Goal: Information Seeking & Learning: Learn about a topic

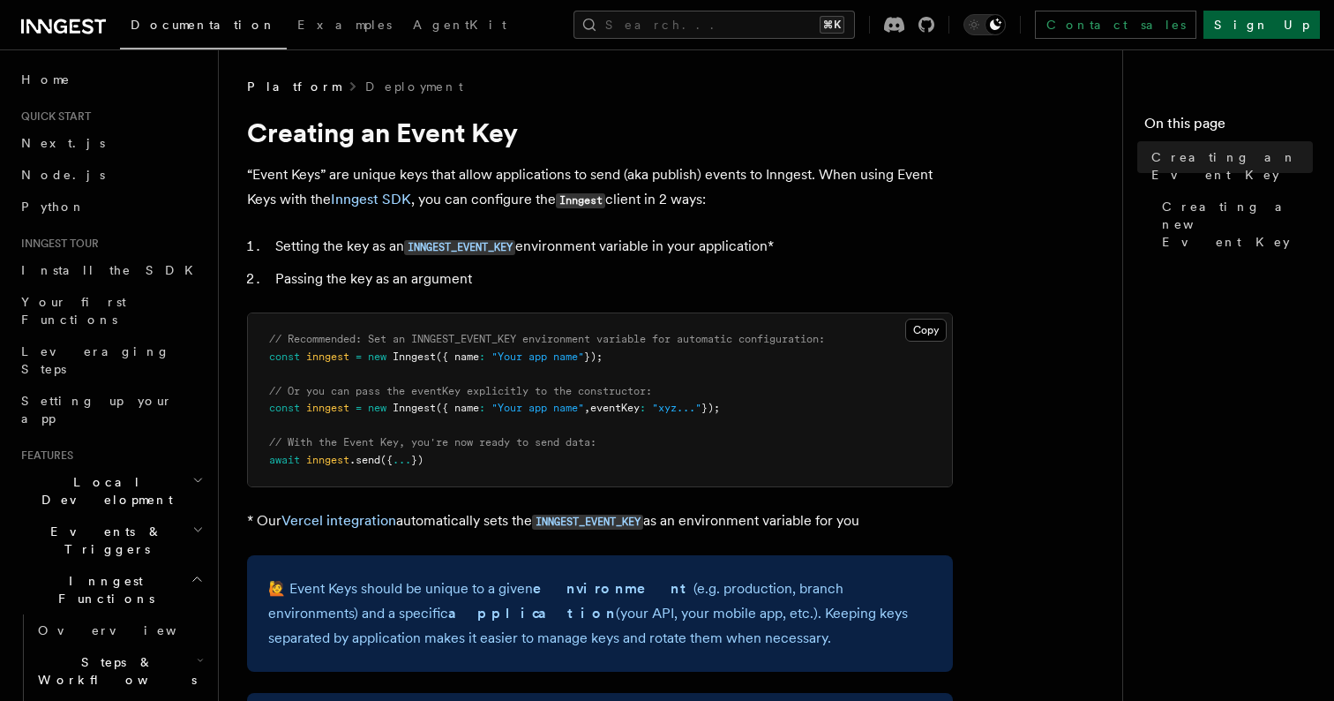
click at [1280, 27] on link "Sign Up" at bounding box center [1262, 25] width 116 height 28
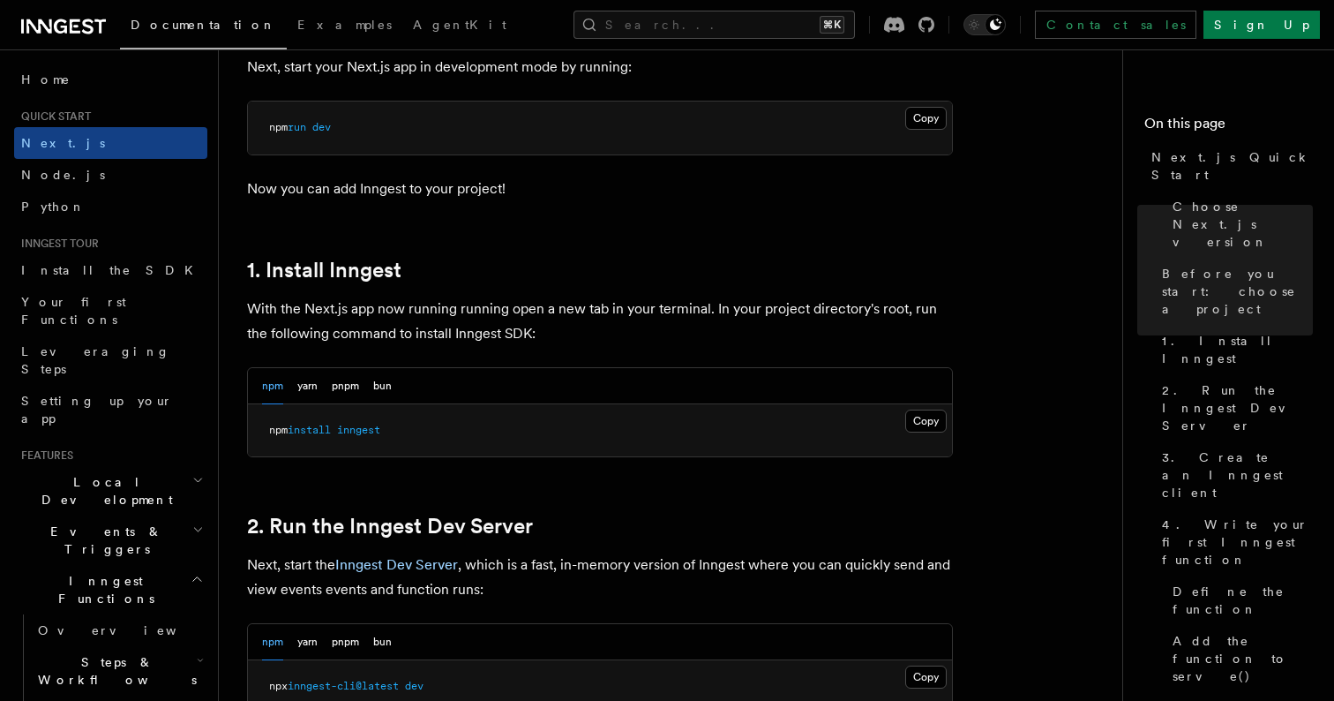
scroll to position [807, 0]
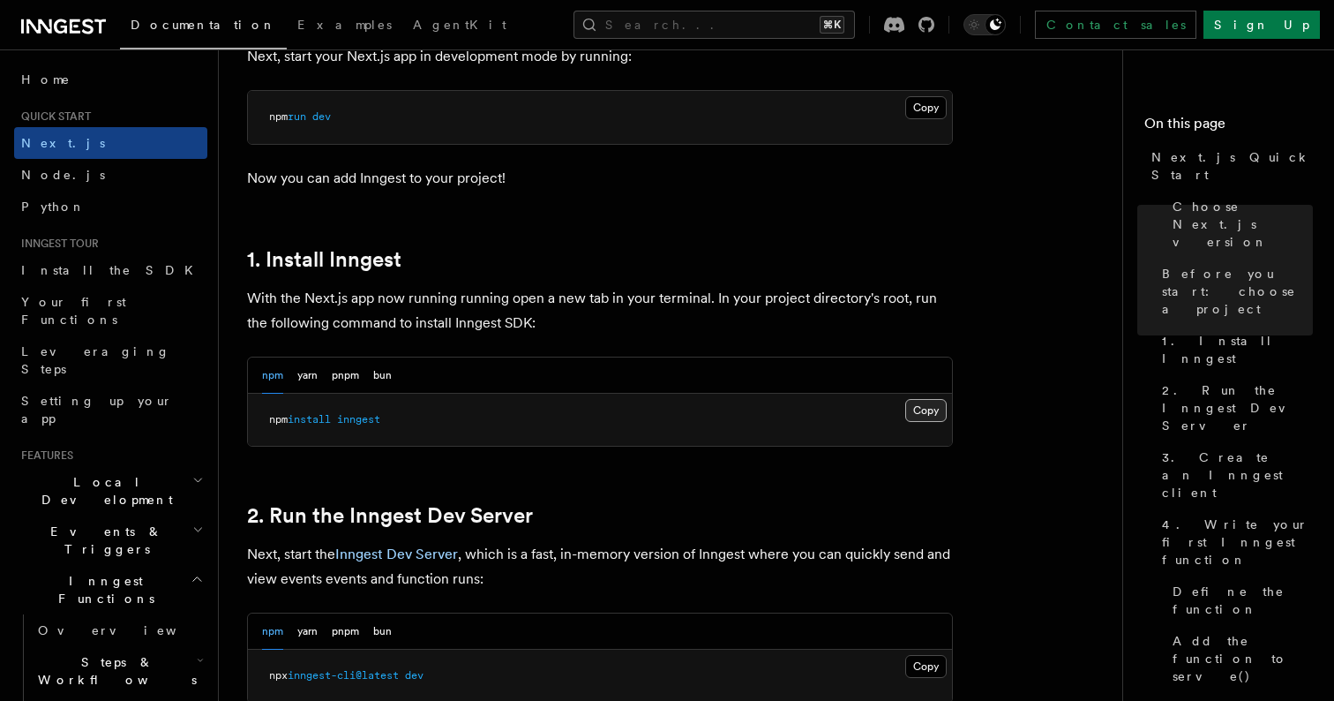
click at [924, 414] on button "Copy Copied" at bounding box center [925, 410] width 41 height 23
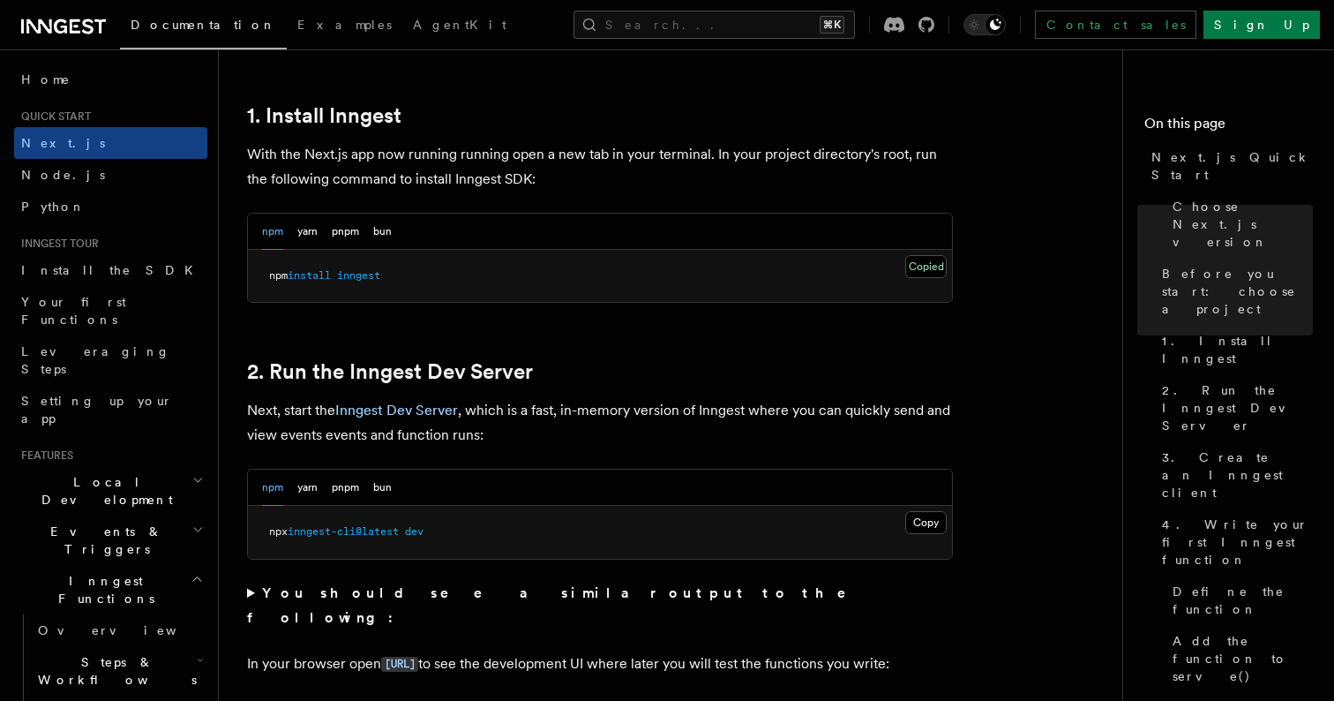
scroll to position [963, 0]
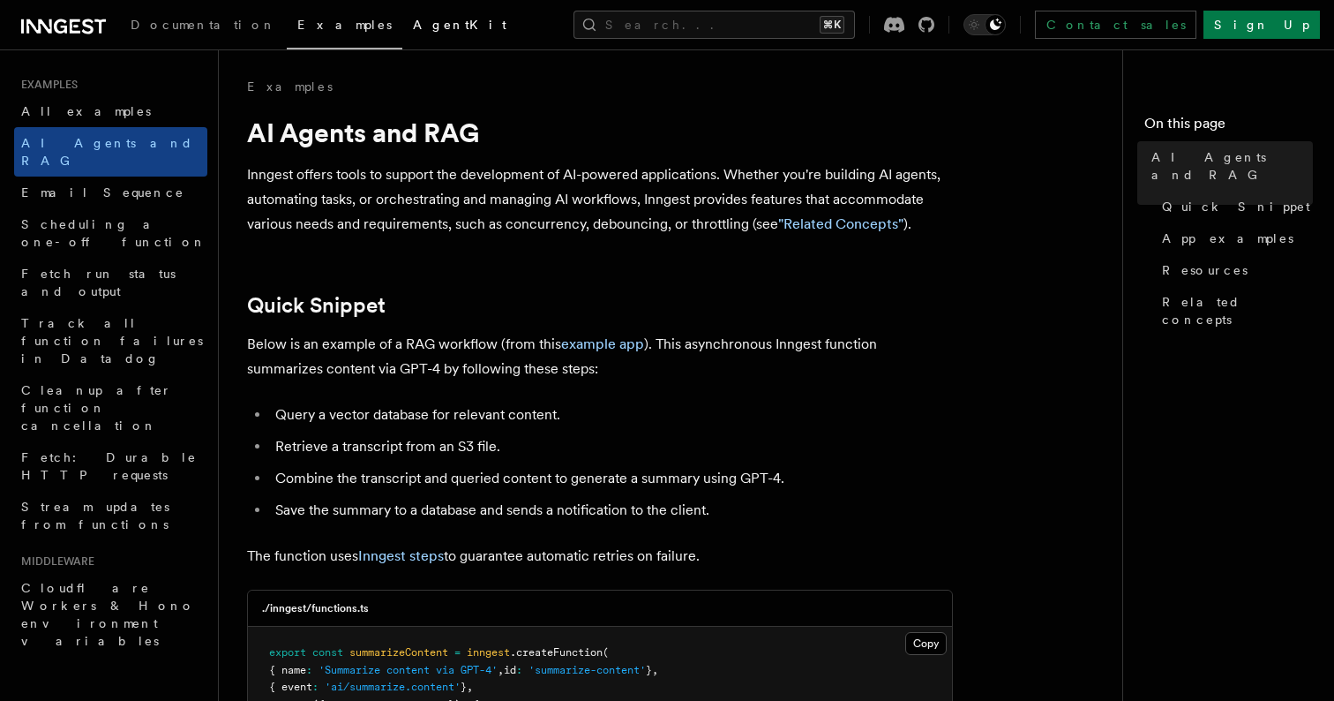
click at [402, 38] on link "AgentKit" at bounding box center [459, 26] width 115 height 42
